Goal: Task Accomplishment & Management: Manage account settings

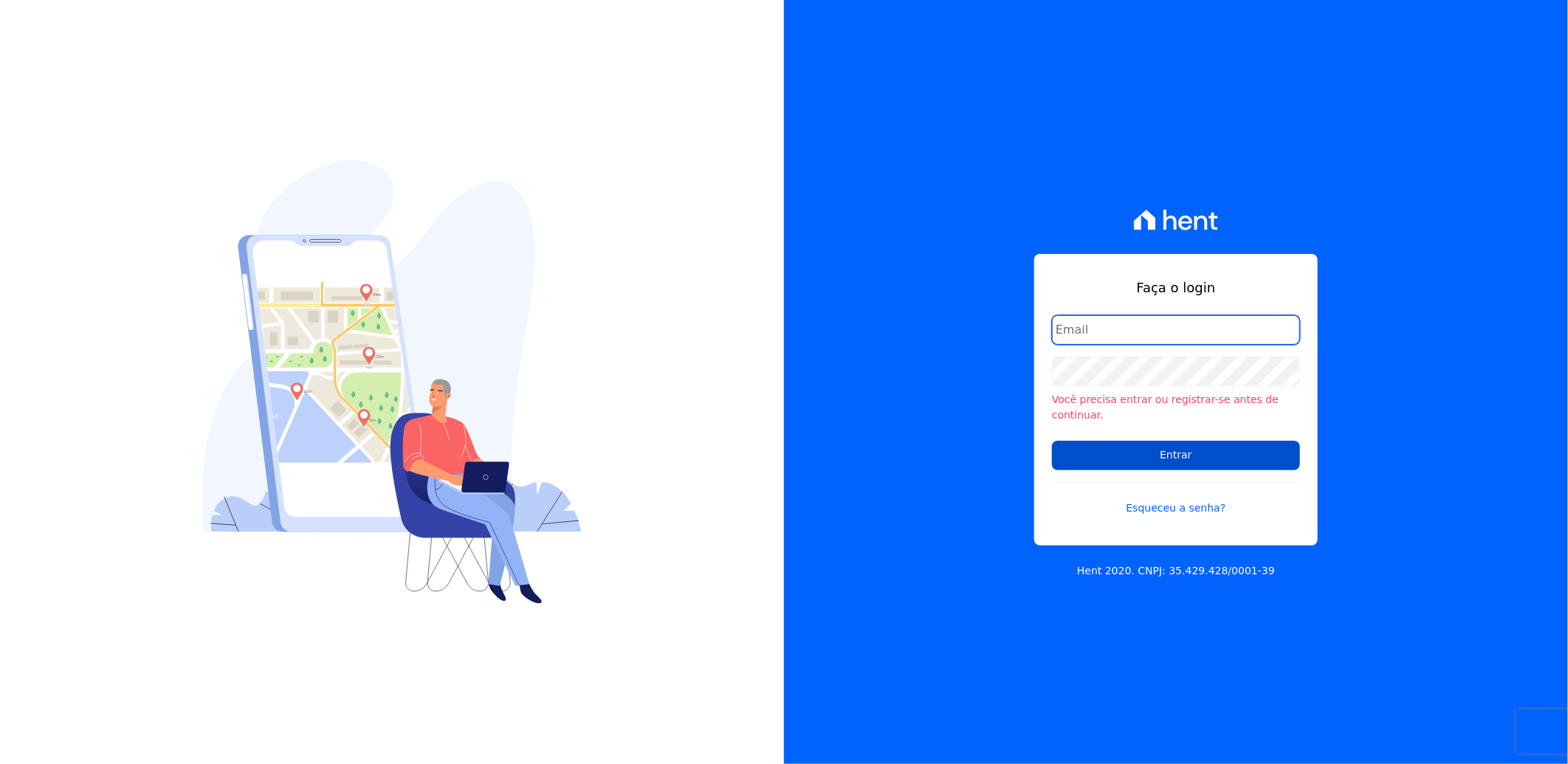
type input "[PERSON_NAME][EMAIL_ADDRESS][DOMAIN_NAME]"
click at [1118, 447] on input "Entrar" at bounding box center [1175, 455] width 248 height 30
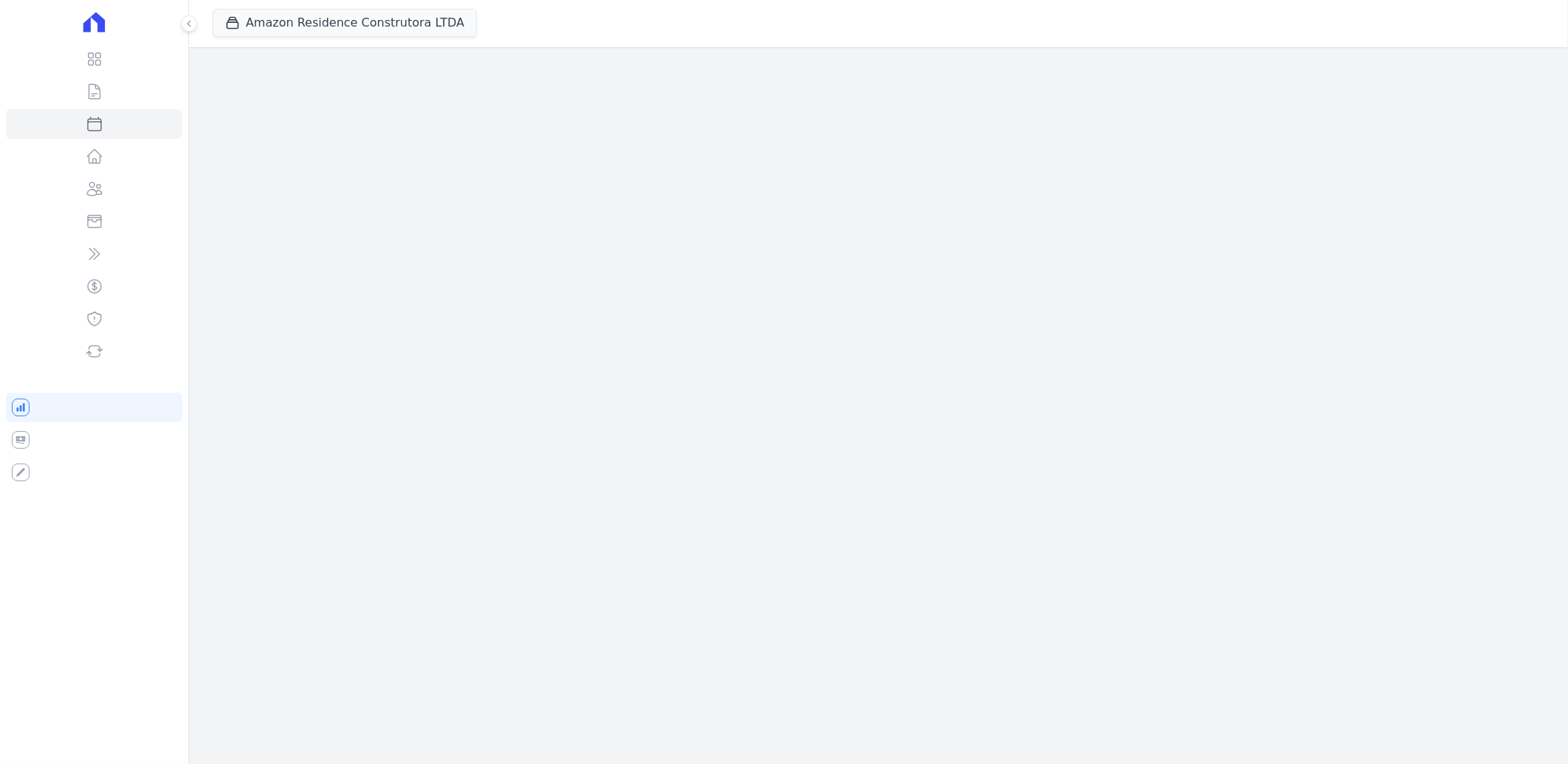
select select
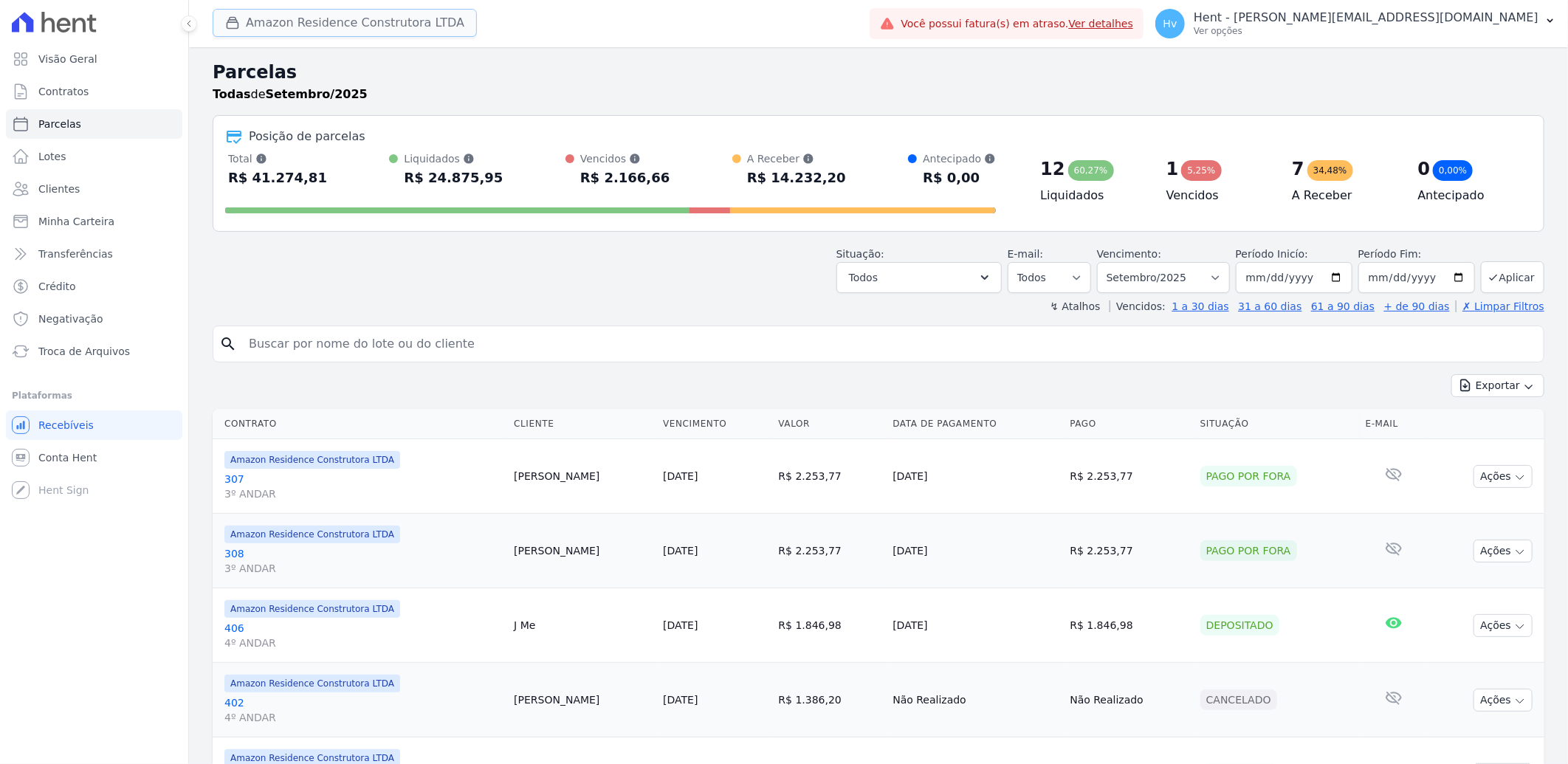
click at [392, 30] on button "Amazon Residence Construtora LTDA" at bounding box center [344, 23] width 264 height 28
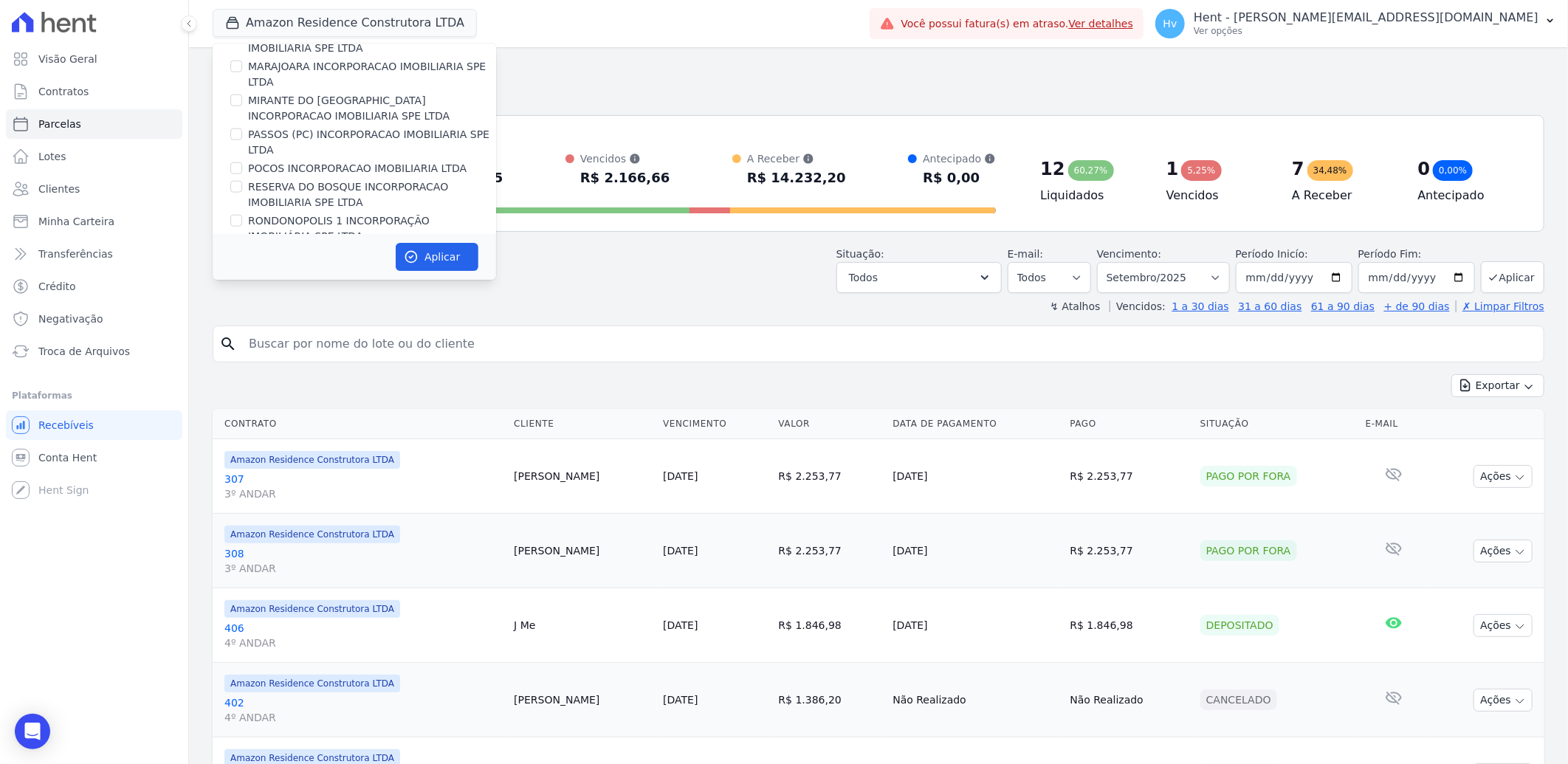
scroll to position [9007, 0]
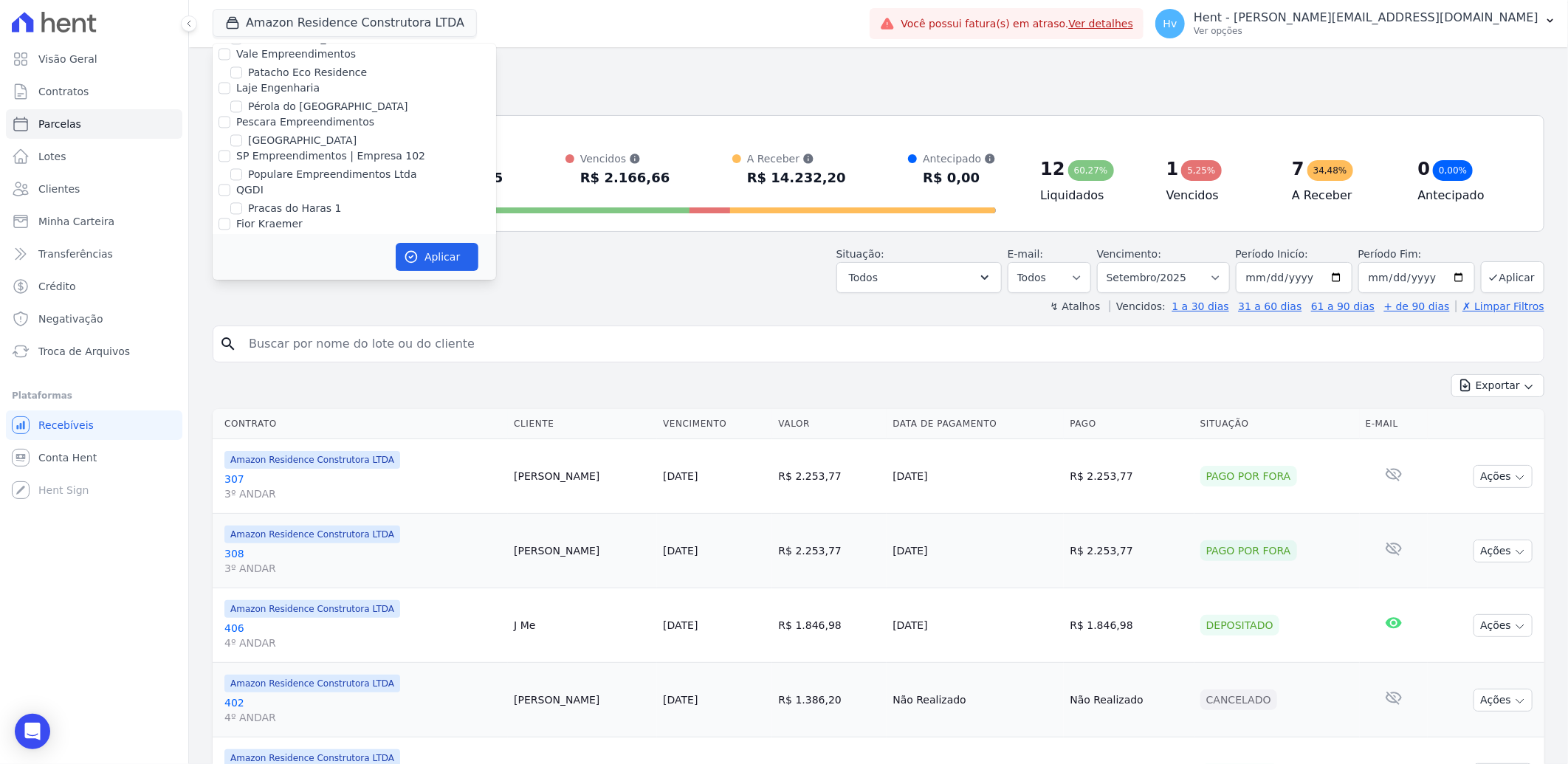
click at [299, 373] on label "Reserva Vale dos Ipes" at bounding box center [325, 381] width 154 height 16
click at [242, 375] on input "Reserva Vale dos Ipes" at bounding box center [236, 380] width 12 height 12
checkbox input "true"
click at [434, 256] on button "Aplicar" at bounding box center [437, 256] width 82 height 28
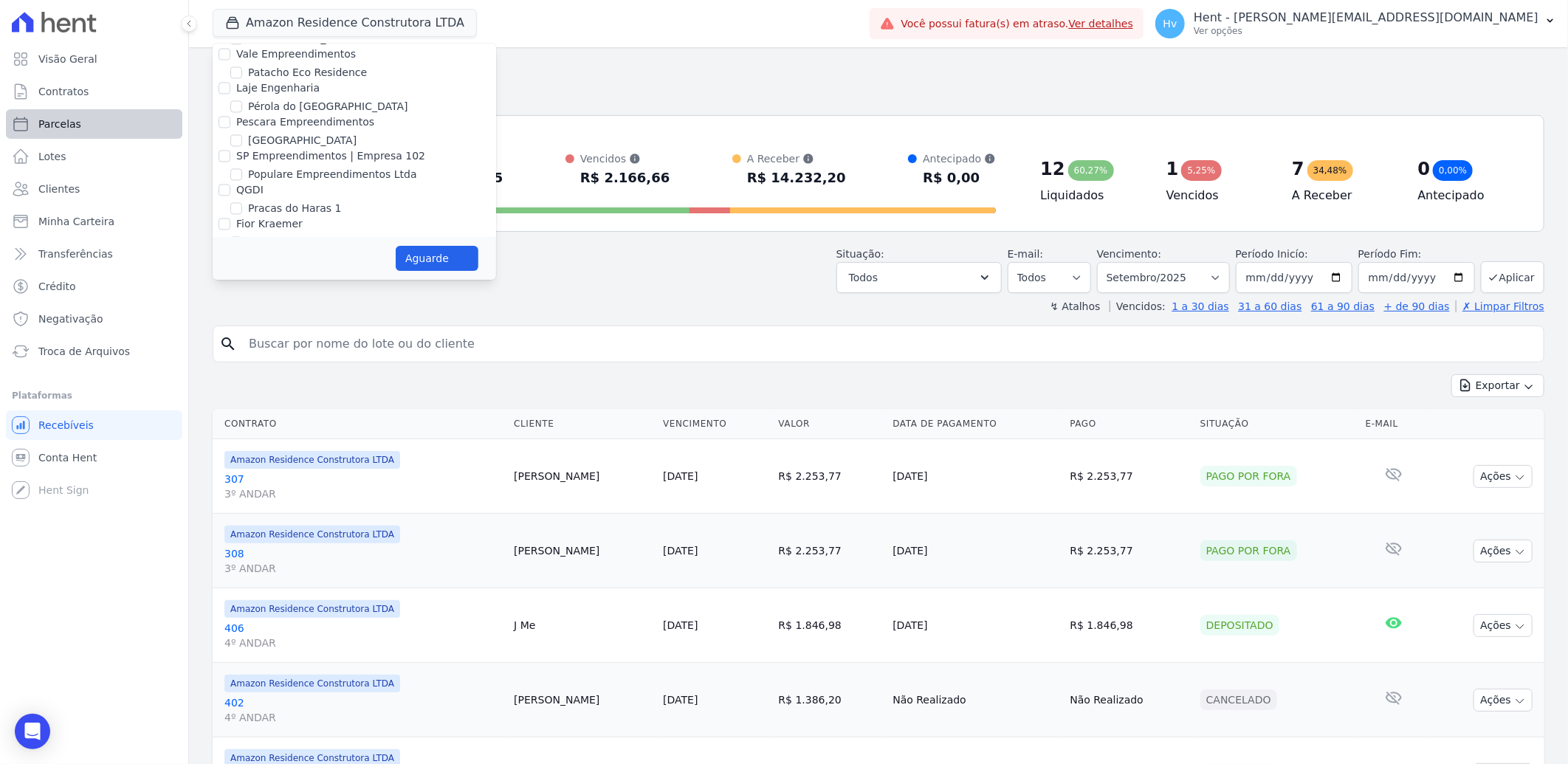
select select
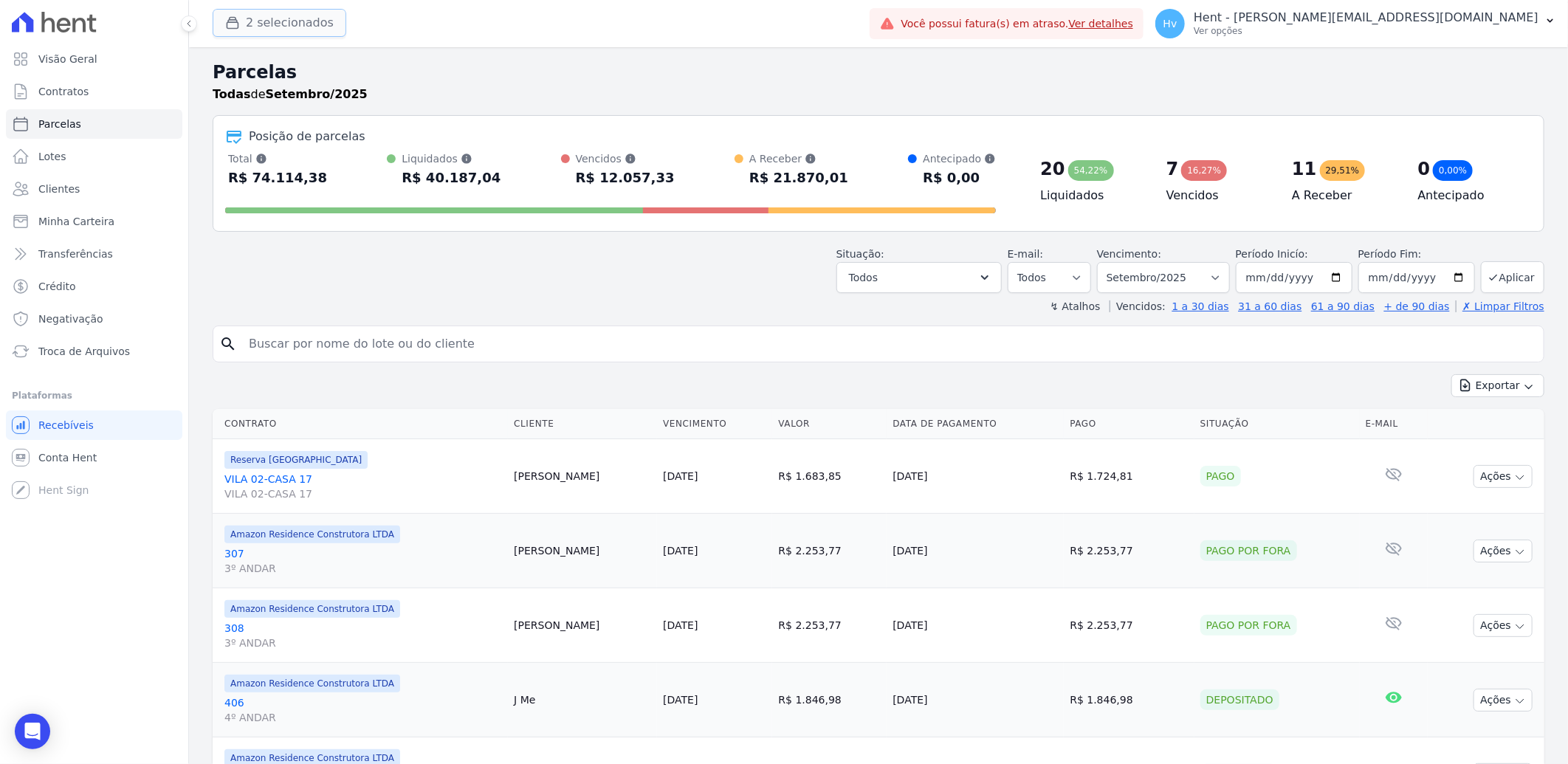
drag, startPoint x: 259, startPoint y: 12, endPoint x: 271, endPoint y: 23, distance: 16.3
click at [259, 11] on button "2 selecionados" at bounding box center [279, 23] width 134 height 28
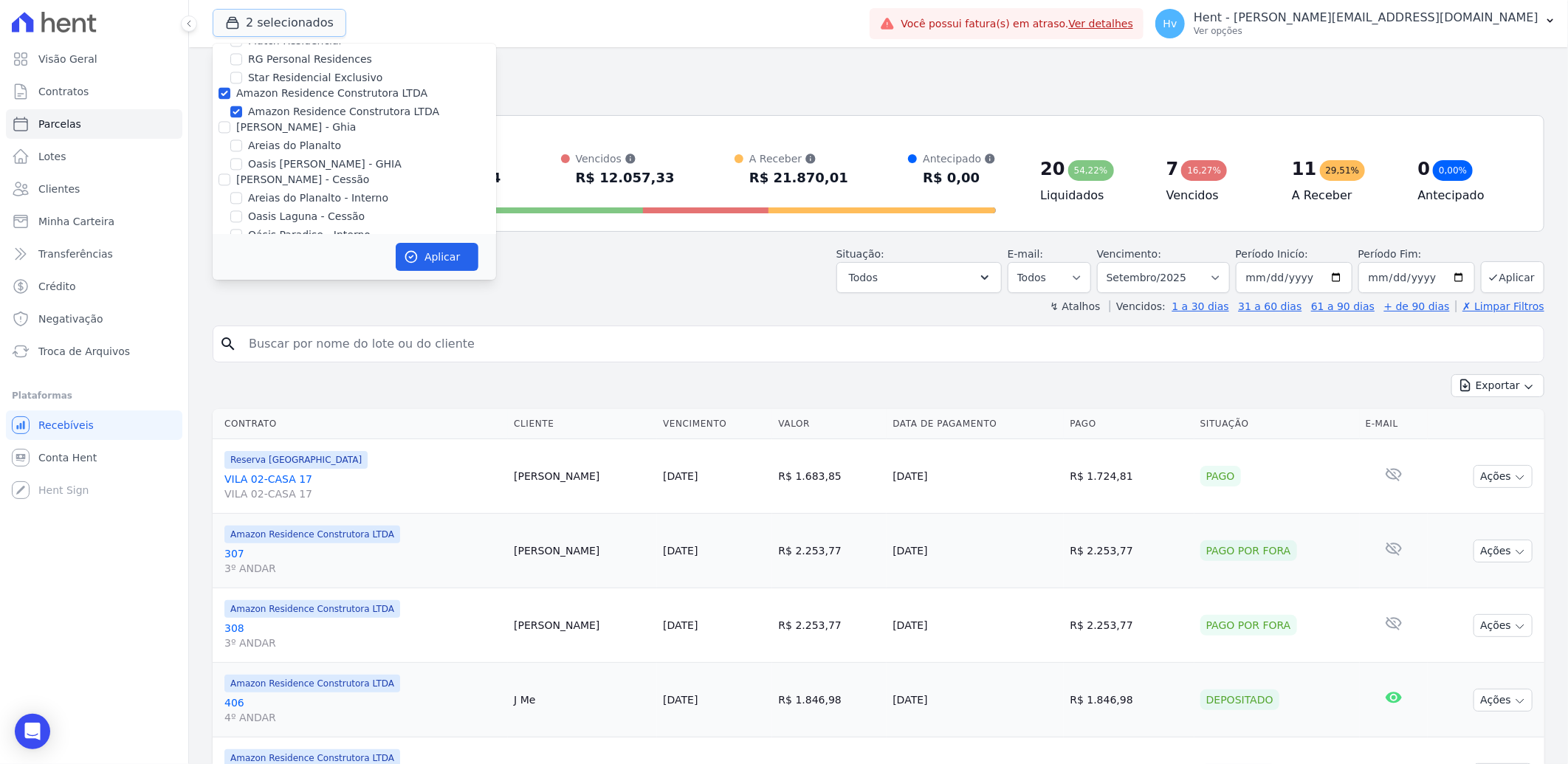
scroll to position [1967, 0]
click at [320, 134] on label "Amazon Residence Construtora LTDA" at bounding box center [344, 141] width 191 height 16
click at [242, 135] on input "Amazon Residence Construtora LTDA" at bounding box center [236, 141] width 12 height 12
checkbox input "false"
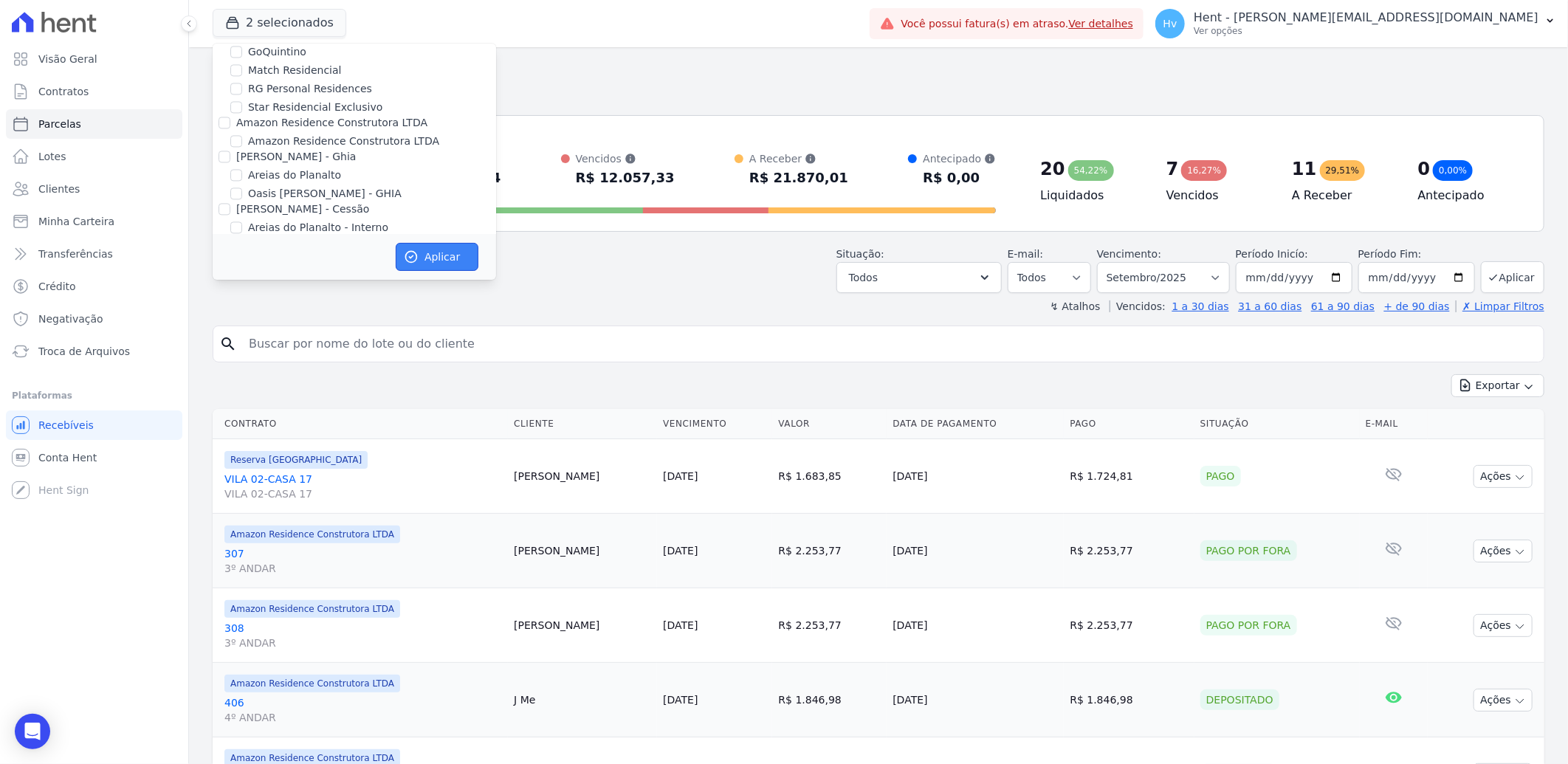
click at [436, 262] on button "Aplicar" at bounding box center [437, 256] width 82 height 28
select select
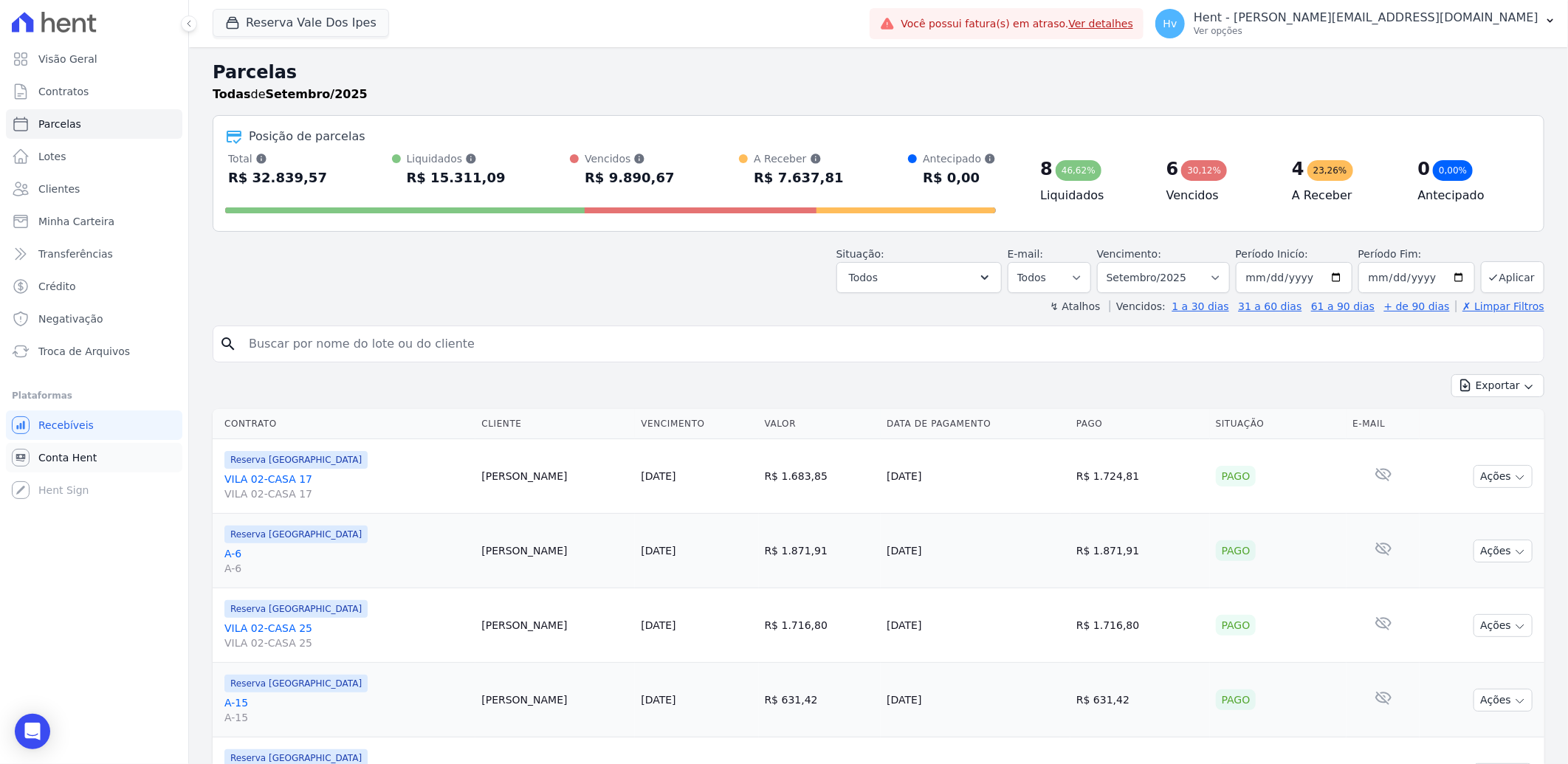
click at [72, 459] on span "Conta Hent" at bounding box center [67, 457] width 58 height 15
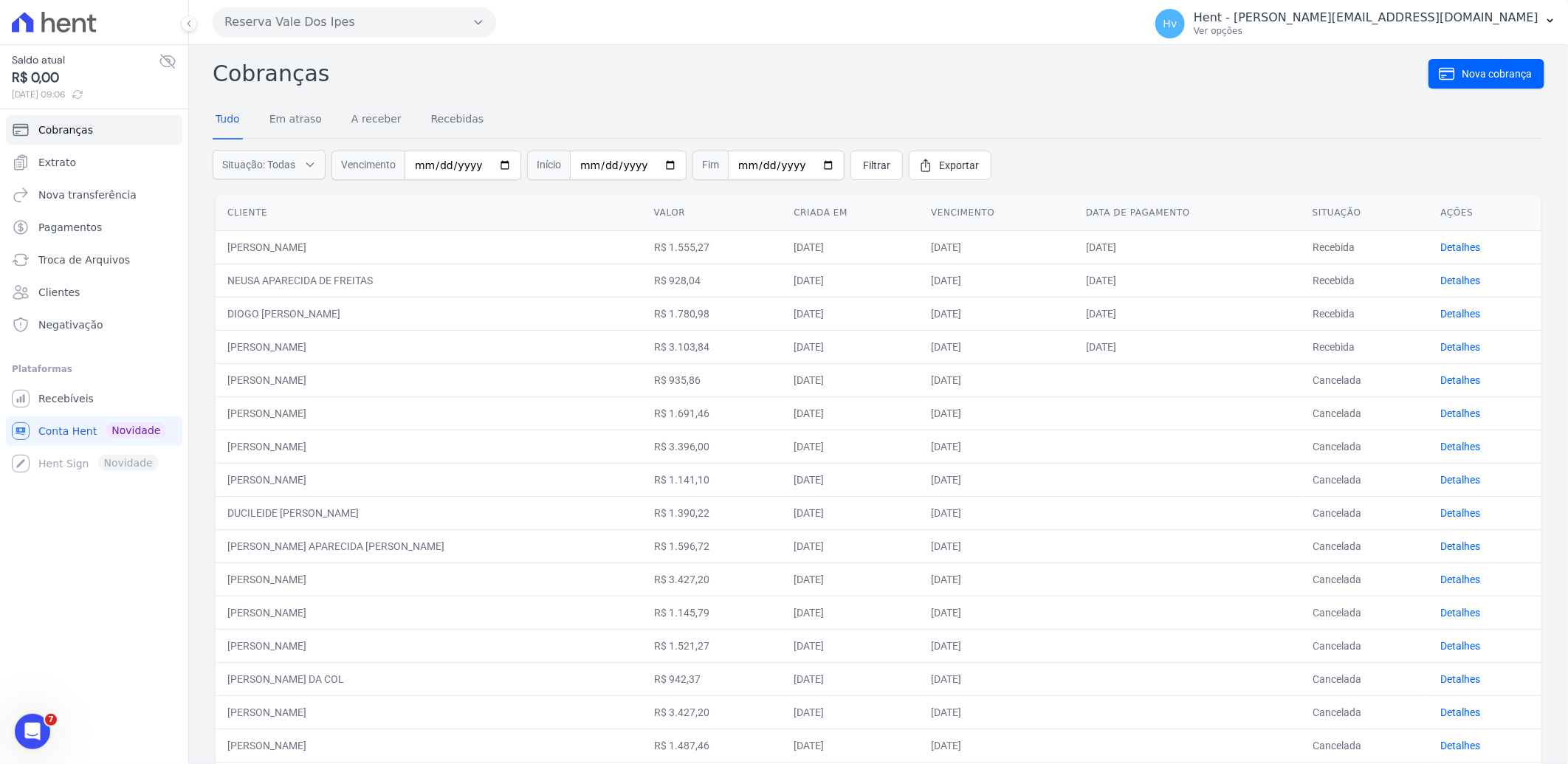
drag, startPoint x: 274, startPoint y: 530, endPoint x: 298, endPoint y: 496, distance: 41.6
click at [277, 529] on td "GISELE APARECIDA CEZAR NUCCI" at bounding box center [428, 546] width 427 height 33
click at [67, 166] on span "Extrato" at bounding box center [57, 162] width 37 height 15
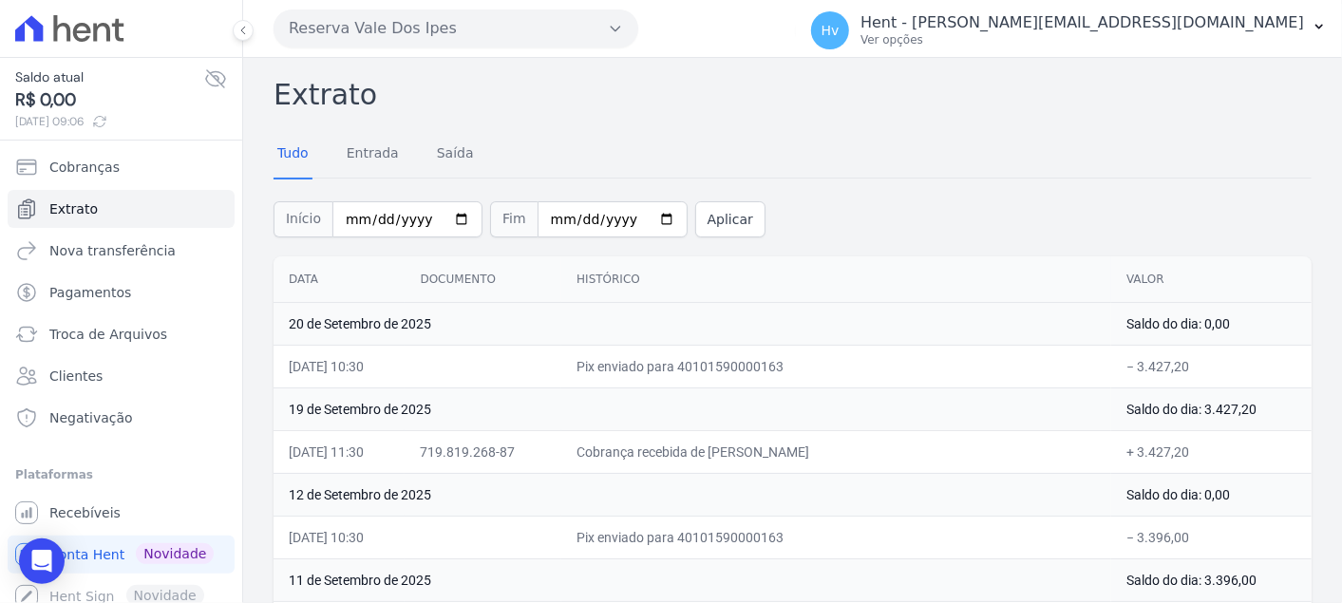
drag, startPoint x: 1227, startPoint y: 4, endPoint x: 795, endPoint y: 113, distance: 445.6
click at [795, 113] on h2 "Extrato" at bounding box center [792, 94] width 1038 height 43
click at [450, 216] on input "2025-09-01" at bounding box center [407, 219] width 150 height 36
type input "2025-08-29"
click at [700, 216] on button "Aplicar" at bounding box center [730, 219] width 70 height 36
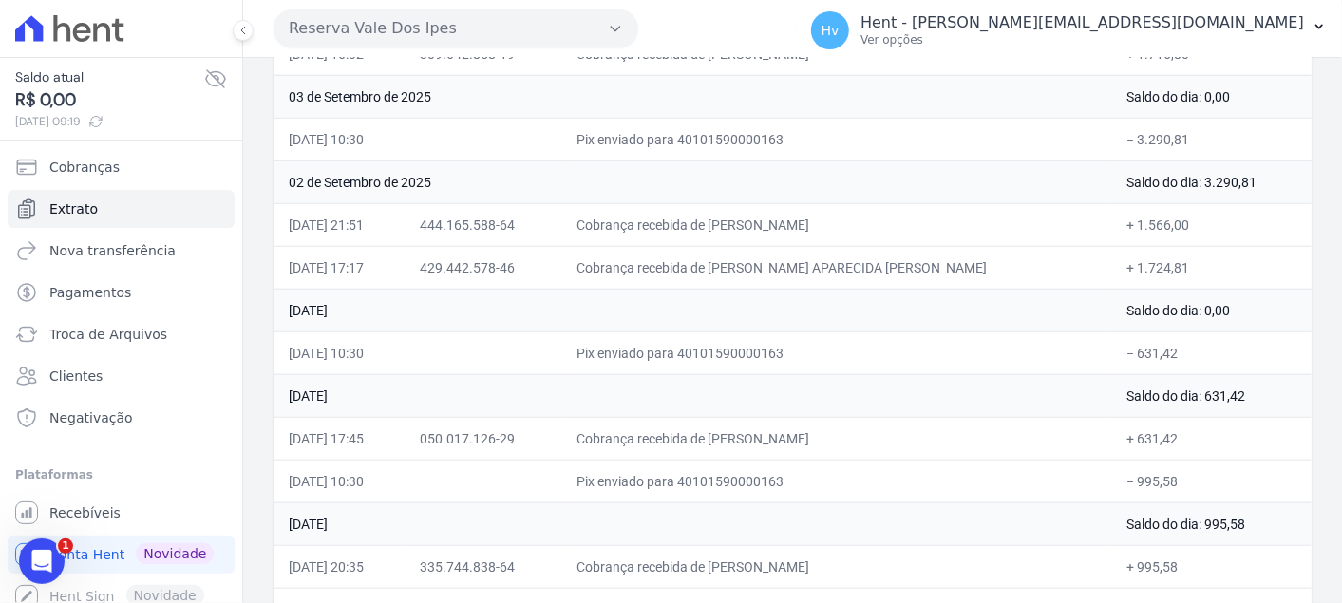
scroll to position [986, 0]
